Goal: Transaction & Acquisition: Download file/media

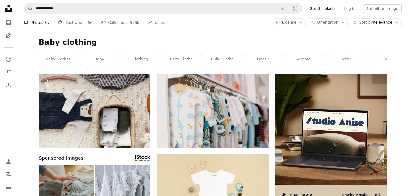
scroll to position [3260, 0]
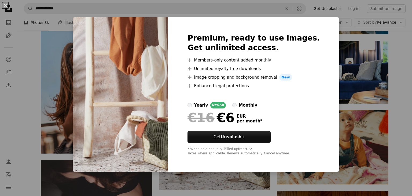
click at [397, 58] on div "An X shape Premium, ready to use images. Get unlimited access. A plus sign Memb…" at bounding box center [206, 98] width 412 height 196
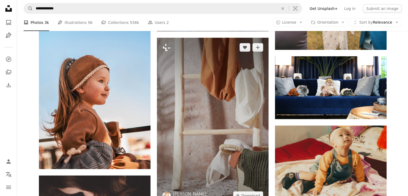
scroll to position [3245, 0]
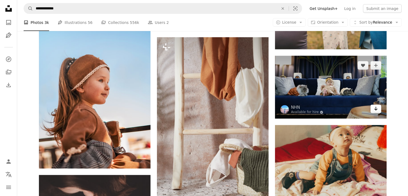
click at [377, 111] on icon "Arrow pointing down" at bounding box center [376, 108] width 4 height 6
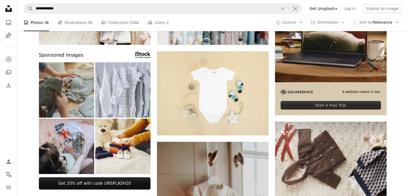
scroll to position [0, 0]
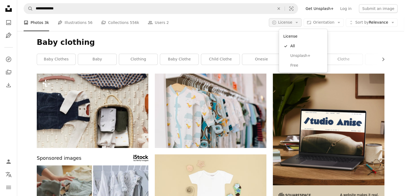
click at [299, 23] on icon "Arrow down" at bounding box center [296, 22] width 5 height 5
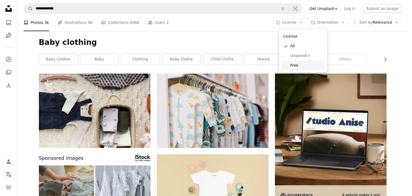
click at [297, 67] on span "Free" at bounding box center [306, 65] width 33 height 5
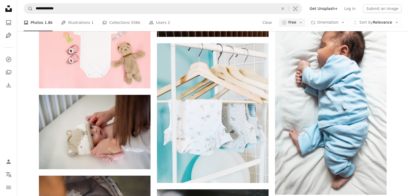
scroll to position [295, 0]
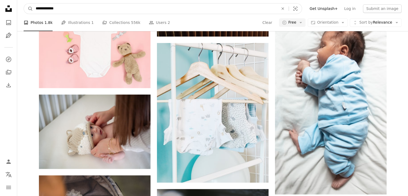
click at [71, 13] on nav "**********" at bounding box center [212, 8] width 391 height 17
click at [71, 13] on input "**********" at bounding box center [155, 8] width 244 height 10
type input "**********"
click button "A magnifying glass" at bounding box center [28, 8] width 9 height 10
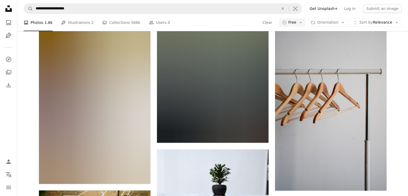
scroll to position [2324, 0]
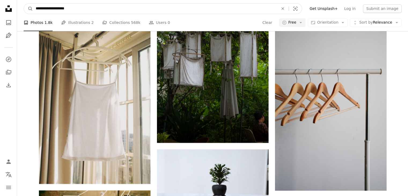
click at [78, 9] on input "**********" at bounding box center [155, 8] width 244 height 10
type input "**********"
click button "A magnifying glass" at bounding box center [28, 8] width 9 height 10
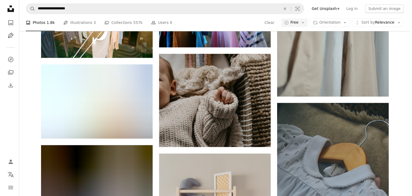
scroll to position [2979, 0]
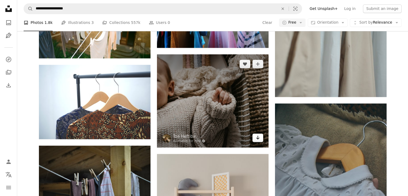
click at [256, 139] on icon "Arrow pointing down" at bounding box center [258, 137] width 4 height 6
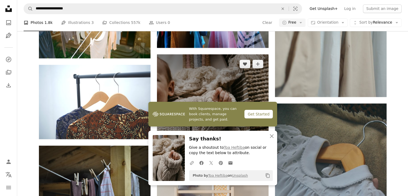
click at [205, 79] on img at bounding box center [213, 100] width 112 height 93
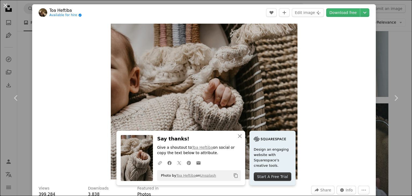
click at [314, 143] on div "Zoom in" at bounding box center [204, 101] width 344 height 161
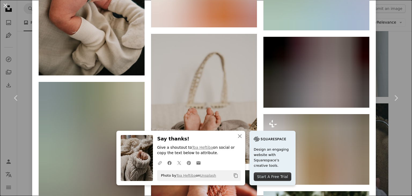
scroll to position [4436, 0]
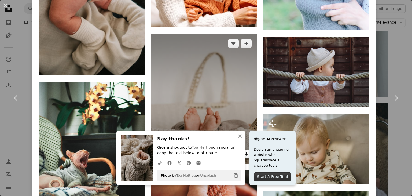
click at [244, 150] on icon "Arrow pointing down" at bounding box center [246, 153] width 4 height 6
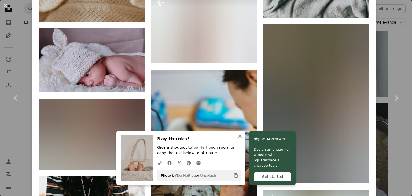
scroll to position [6810, 0]
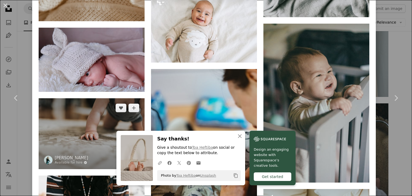
click at [134, 156] on icon "Arrow pointing down" at bounding box center [134, 159] width 4 height 6
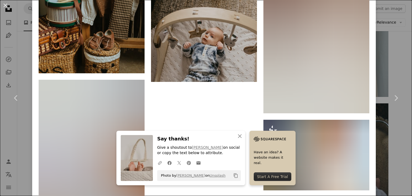
scroll to position [7529, 0]
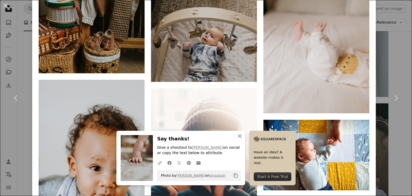
click at [238, 135] on icon "An X shape" at bounding box center [240, 136] width 6 height 6
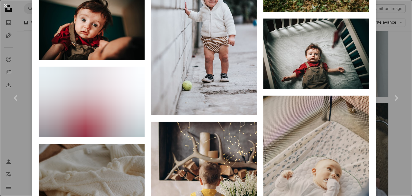
scroll to position [9814, 0]
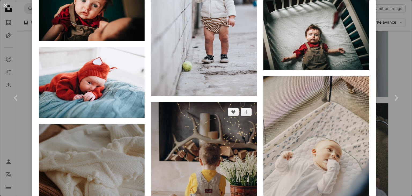
click at [240, 126] on img at bounding box center [204, 176] width 106 height 148
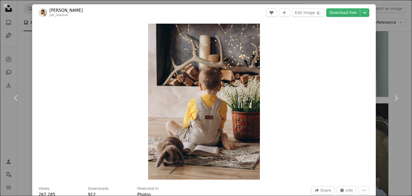
click at [396, 54] on div "An X shape Chevron left Chevron right [PERSON_NAME] juli_ivanina A heart A plus…" at bounding box center [206, 98] width 412 height 196
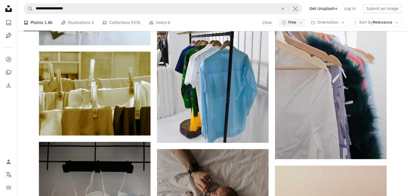
scroll to position [4989, 0]
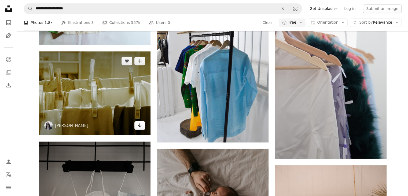
click at [138, 127] on icon "Arrow pointing down" at bounding box center [140, 125] width 4 height 6
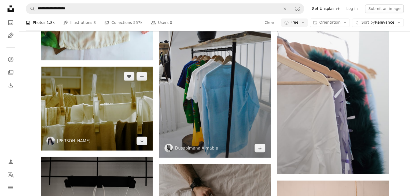
scroll to position [4971, 0]
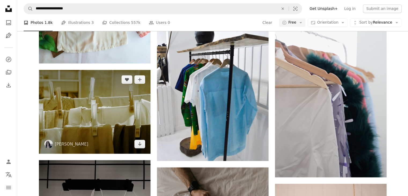
click at [105, 87] on img at bounding box center [95, 112] width 112 height 84
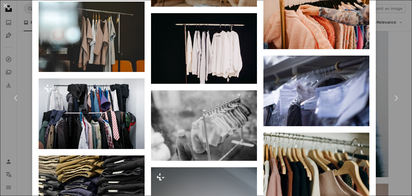
scroll to position [2528, 0]
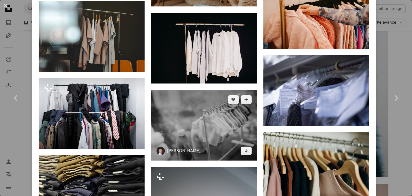
click at [209, 90] on img at bounding box center [204, 125] width 106 height 70
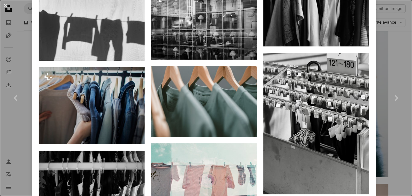
scroll to position [757, 0]
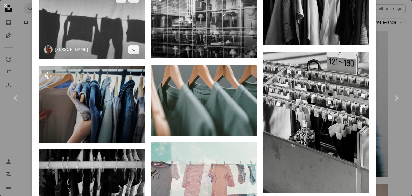
click at [87, 19] on img at bounding box center [92, 24] width 106 height 71
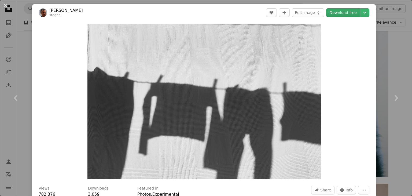
click at [344, 12] on link "Download free" at bounding box center [343, 12] width 34 height 9
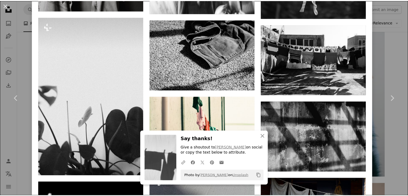
scroll to position [1699, 0]
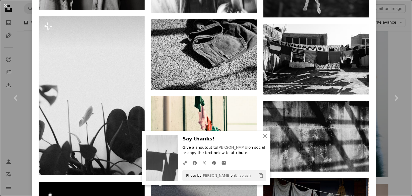
click at [399, 51] on div "An X shape Chevron left Chevron right [PERSON_NAME] steghe A heart A plus sign …" at bounding box center [206, 98] width 412 height 196
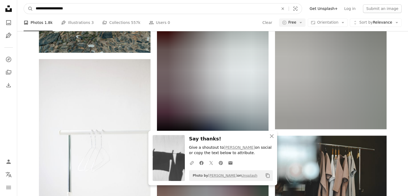
scroll to position [4632, 0]
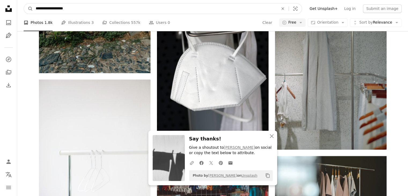
drag, startPoint x: 92, startPoint y: 6, endPoint x: 45, endPoint y: 0, distance: 47.3
click at [45, 0] on nav "**********" at bounding box center [212, 8] width 391 height 17
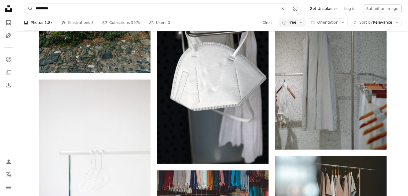
type input "*********"
click at [24, 3] on button "A magnifying glass" at bounding box center [28, 8] width 9 height 10
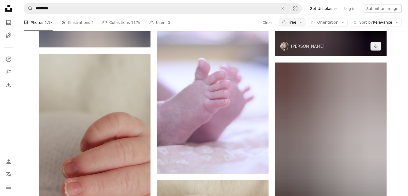
scroll to position [3278, 0]
